Goal: Task Accomplishment & Management: Manage account settings

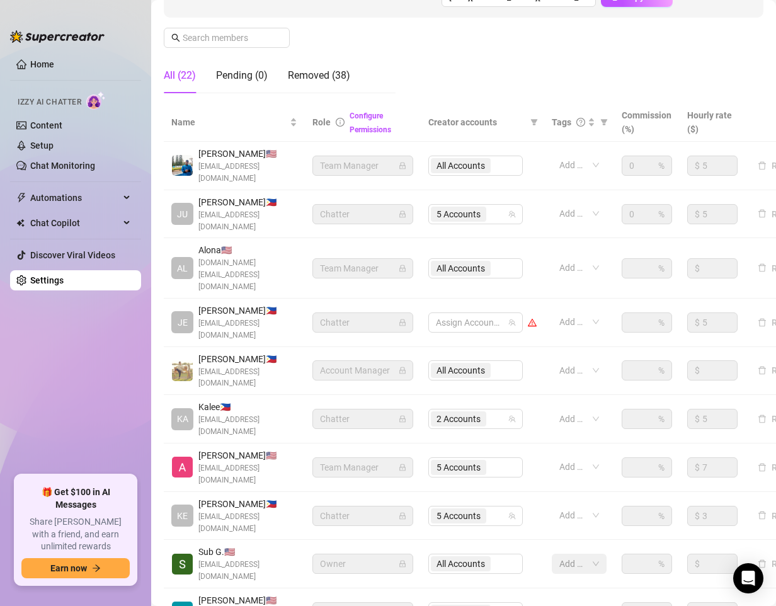
scroll to position [214, 0]
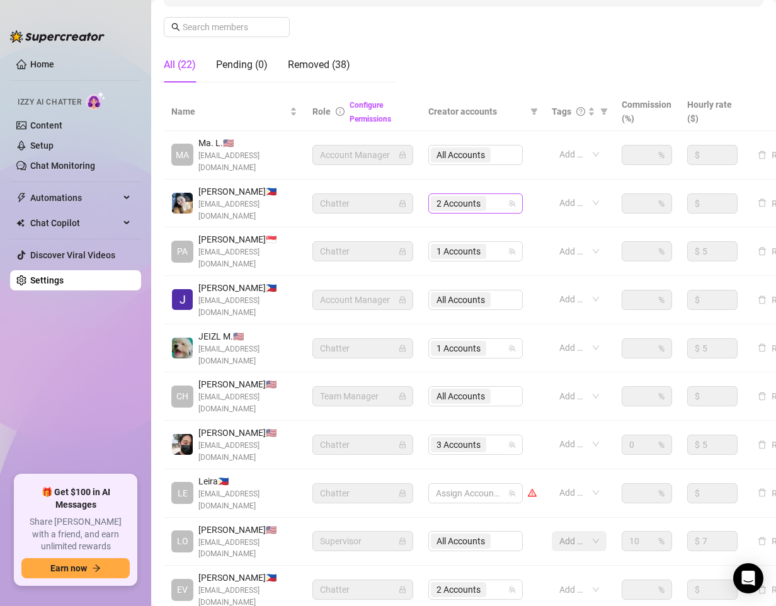
click at [498, 196] on div "2 Accounts" at bounding box center [469, 204] width 76 height 18
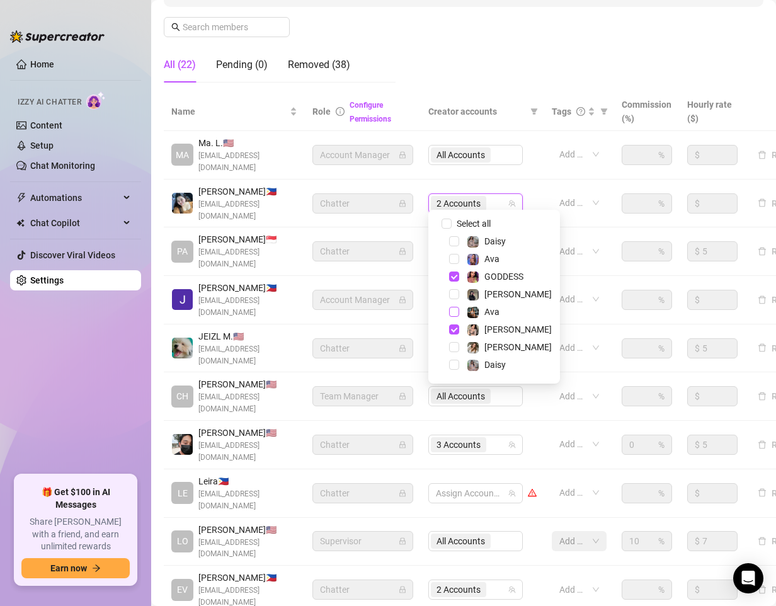
scroll to position [33, 0]
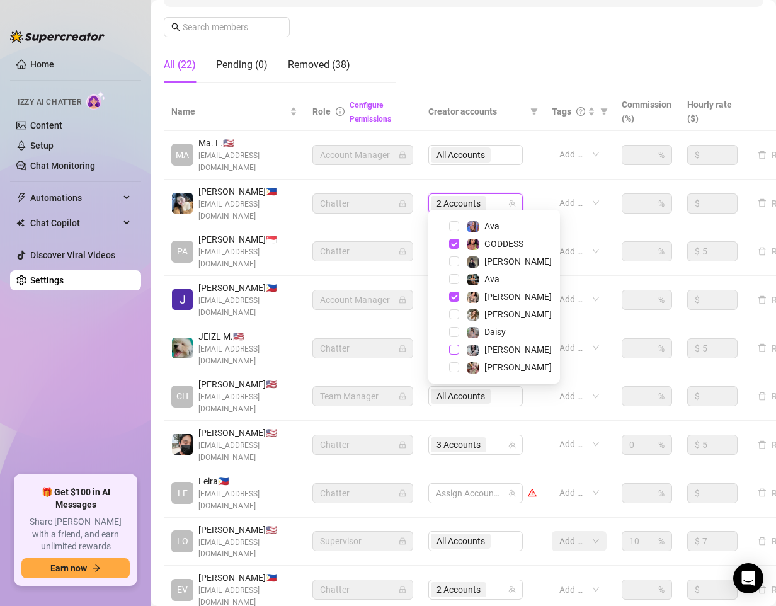
click at [453, 353] on span "Select tree node" at bounding box center [454, 350] width 10 height 10
drag, startPoint x: 472, startPoint y: 559, endPoint x: 457, endPoint y: 548, distance: 18.0
click at [470, 559] on div "Name Role Configure Permissions Creator accounts Tags Commission (%) Hourly rat…" at bounding box center [464, 371] width 600 height 557
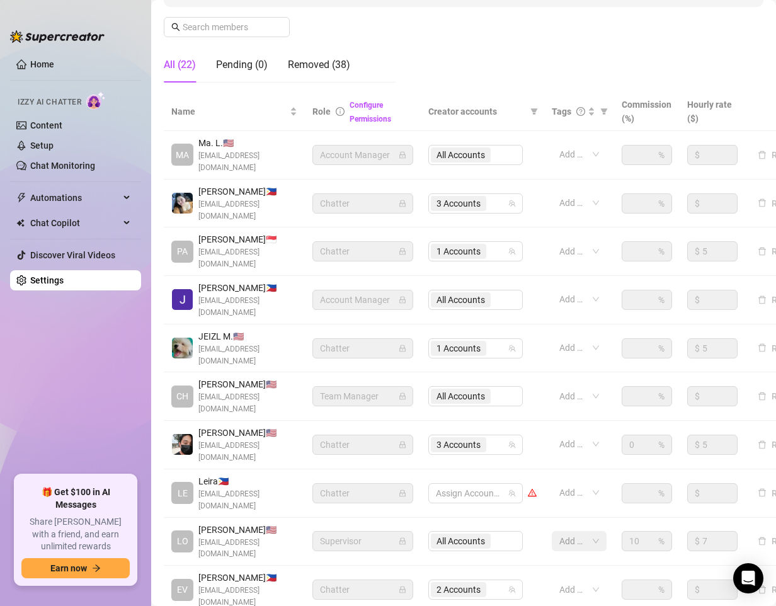
click at [394, 569] on div "Settings My Account Notifications and Reports Manage Team & Permissions Profile…" at bounding box center [464, 229] width 600 height 869
click at [494, 557] on div "Name Role Configure Permissions Creator accounts Tags Commission (%) Hourly rat…" at bounding box center [464, 371] width 600 height 557
click at [330, 565] on div "Name Role Configure Permissions Creator accounts Tags Commission (%) Hourly rat…" at bounding box center [464, 371] width 600 height 557
click at [81, 409] on ul "Home Izzy AI Chatter Content Setup Chat Monitoring Automations Chat Copilot Dis…" at bounding box center [75, 259] width 131 height 421
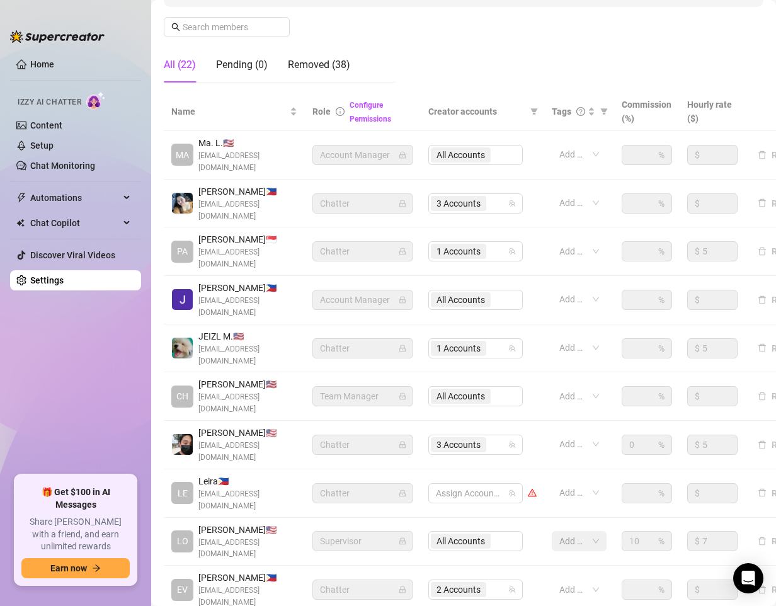
click at [93, 401] on ul "Home Izzy AI Chatter Content Setup Chat Monitoring Automations Chat Copilot Dis…" at bounding box center [75, 259] width 131 height 421
drag, startPoint x: 444, startPoint y: 593, endPoint x: 444, endPoint y: 586, distance: 6.9
click at [444, 586] on main "Settings My Account Notifications and Reports Manage Team & Permissions Profile…" at bounding box center [463, 244] width 625 height 916
